Goal: Check status: Check status

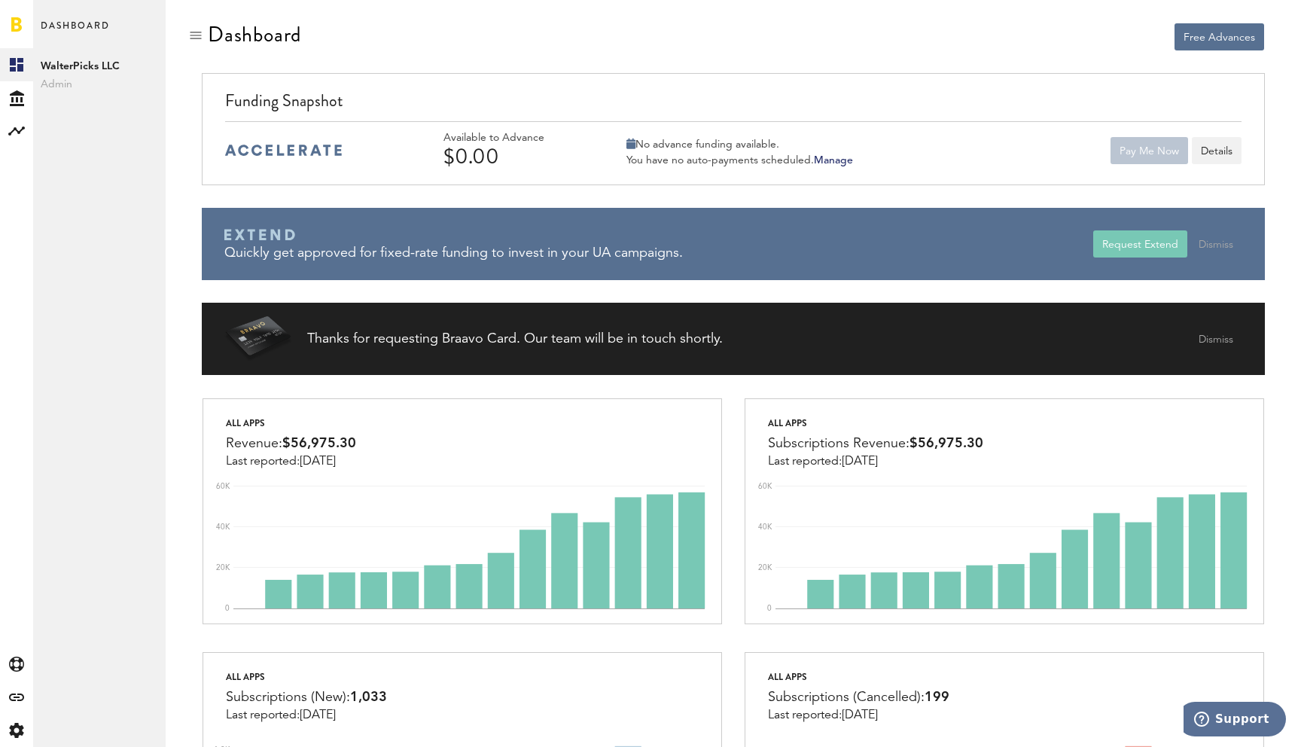
click at [475, 163] on div "$0.00" at bounding box center [514, 157] width 143 height 24
click at [474, 163] on div "$0.00" at bounding box center [514, 157] width 143 height 24
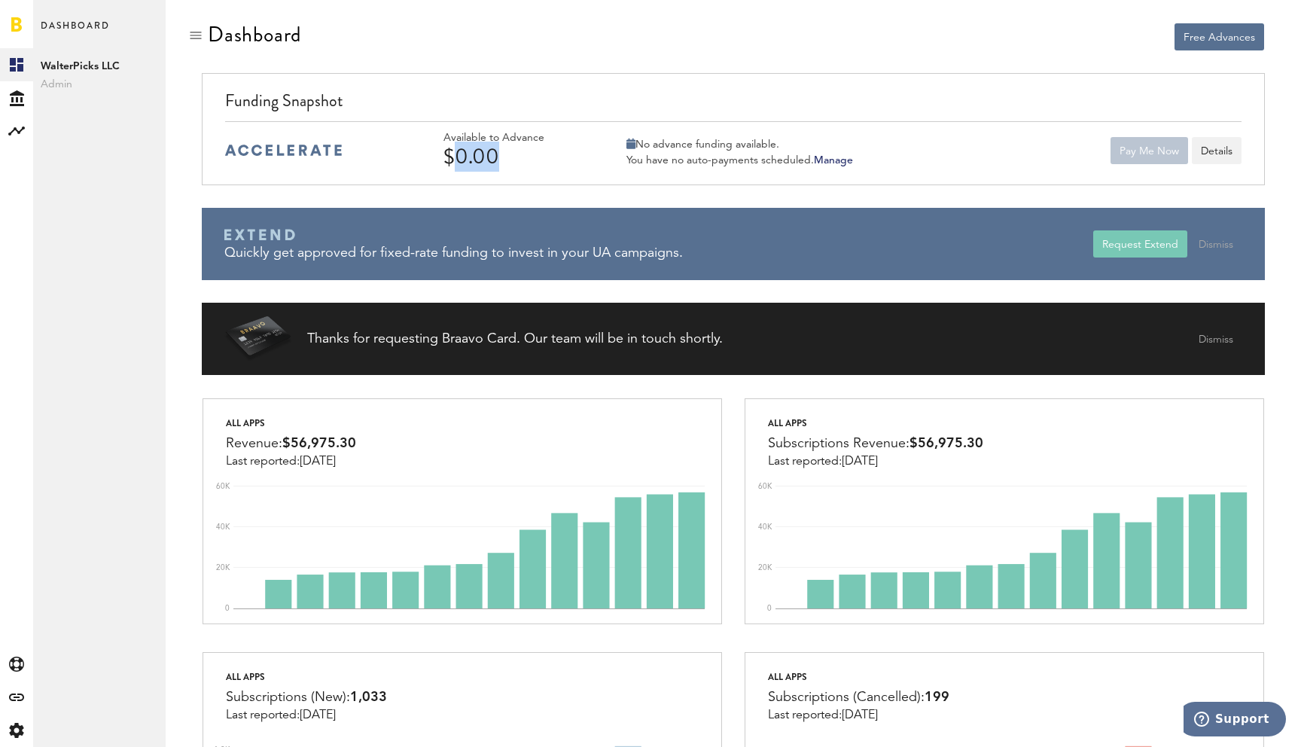
click at [474, 163] on div "$0.00" at bounding box center [514, 157] width 143 height 24
click at [1213, 148] on button "Details" at bounding box center [1216, 150] width 50 height 27
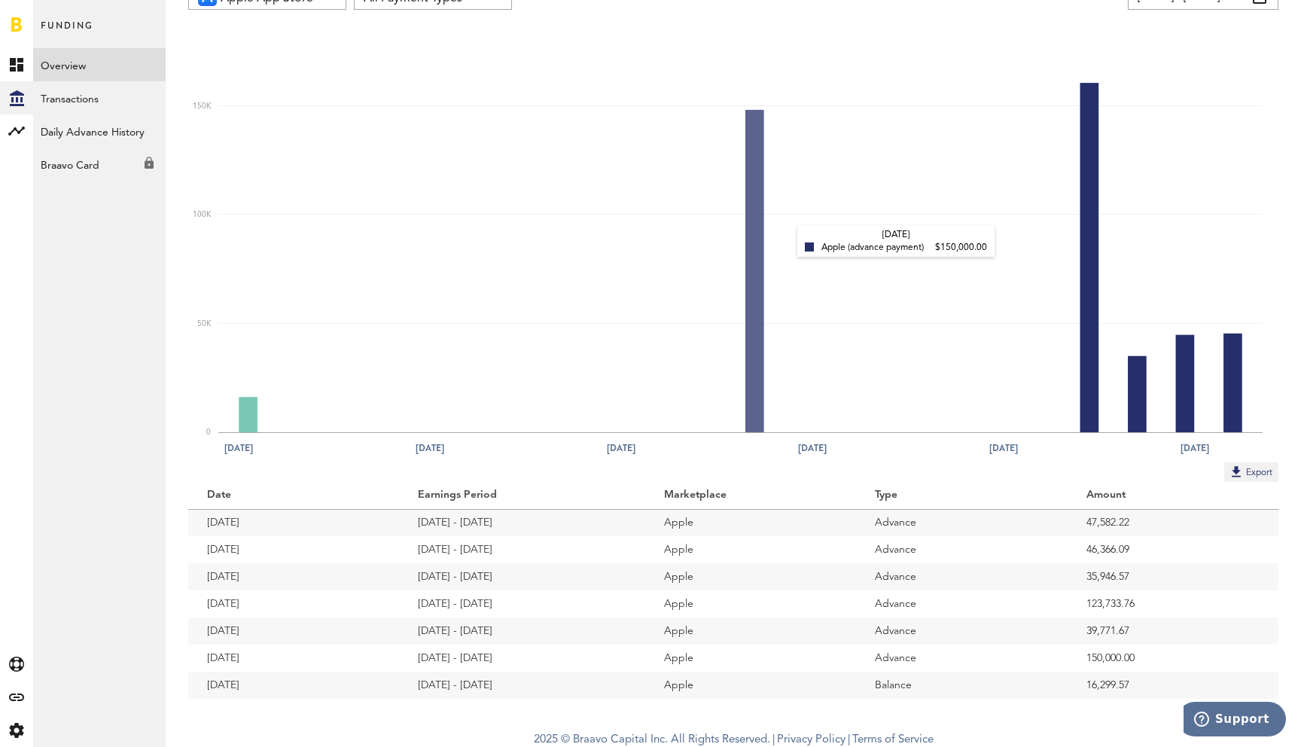
scroll to position [110, 0]
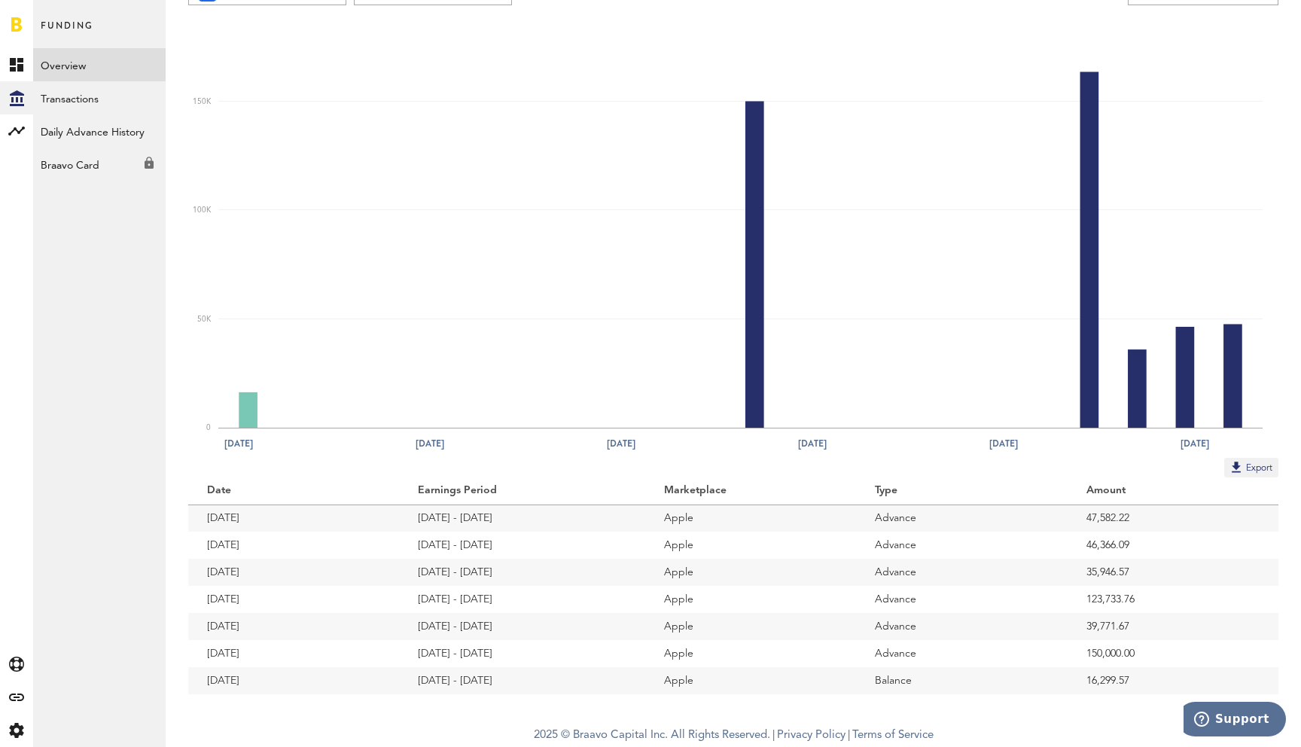
click at [1107, 513] on td "47,582.22" at bounding box center [1172, 517] width 211 height 27
click at [1108, 543] on td "46,366.09" at bounding box center [1172, 544] width 211 height 27
click at [1109, 577] on td "35,946.57" at bounding box center [1172, 571] width 211 height 27
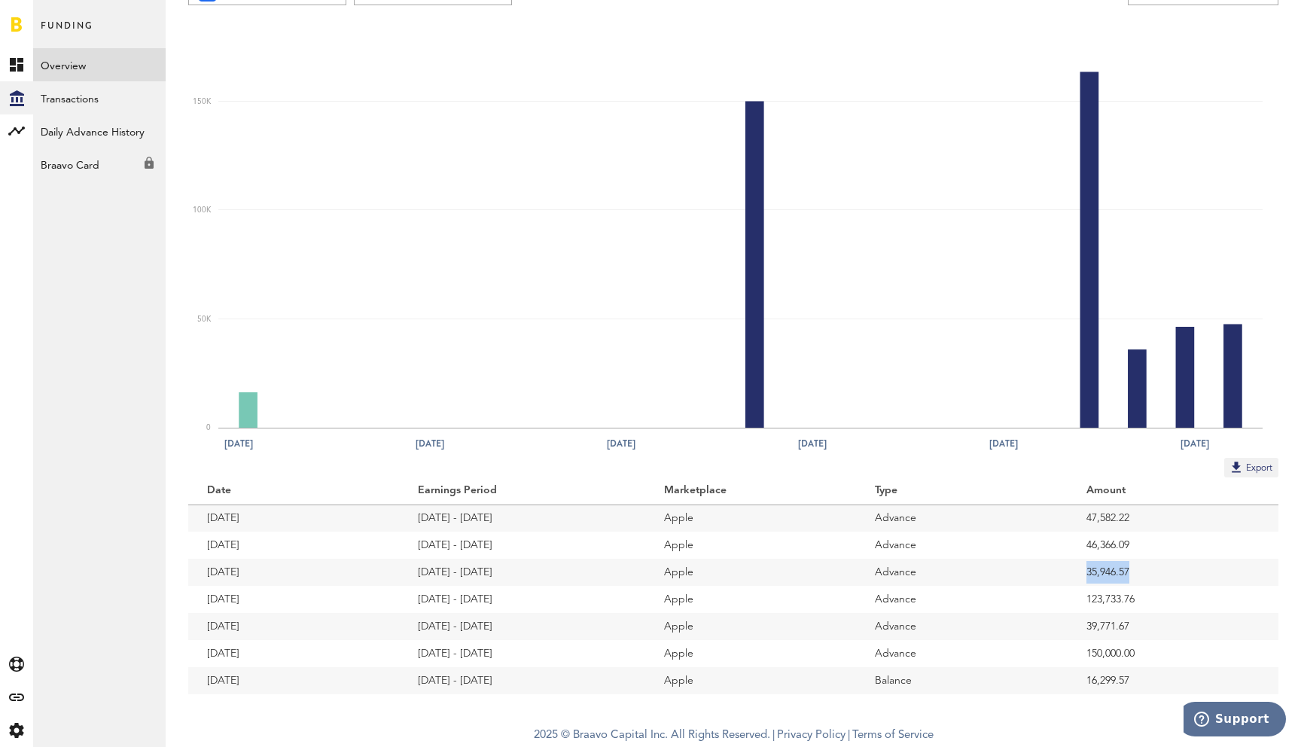
click at [1109, 577] on td "35,946.57" at bounding box center [1172, 571] width 211 height 27
click at [1109, 595] on td "123,733.76" at bounding box center [1172, 599] width 211 height 27
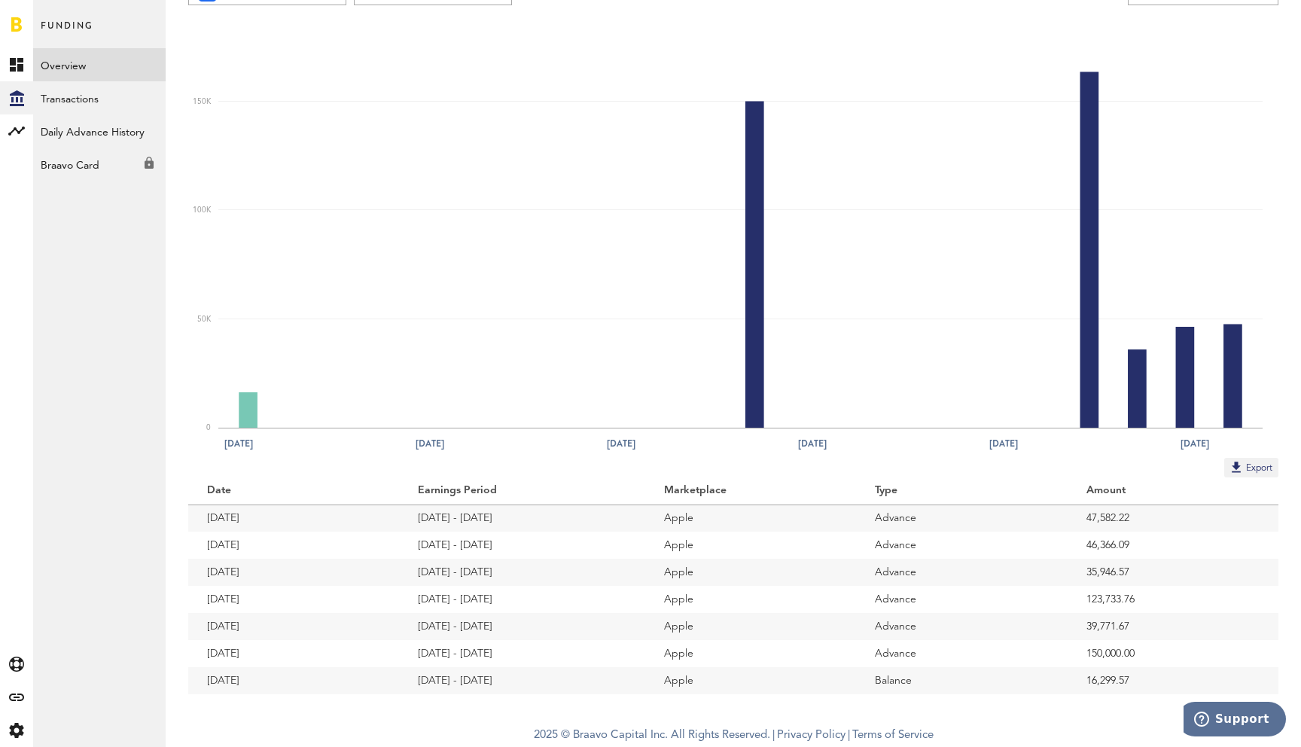
click at [1109, 622] on td "39,771.67" at bounding box center [1172, 626] width 211 height 27
click at [1104, 509] on td "47,582.22" at bounding box center [1172, 517] width 211 height 27
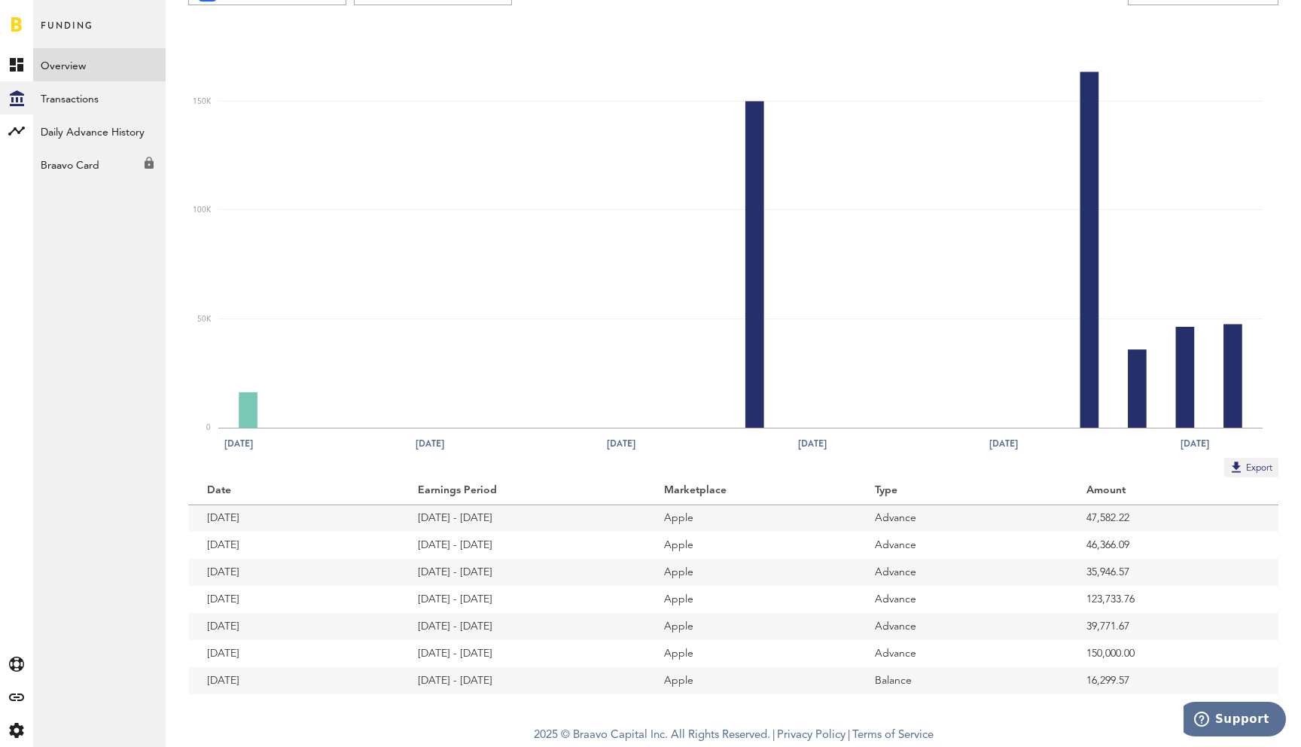
click at [1113, 533] on td "46,366.09" at bounding box center [1172, 544] width 211 height 27
click at [1106, 512] on td "47,582.22" at bounding box center [1172, 517] width 211 height 27
